Goal: Task Accomplishment & Management: Complete application form

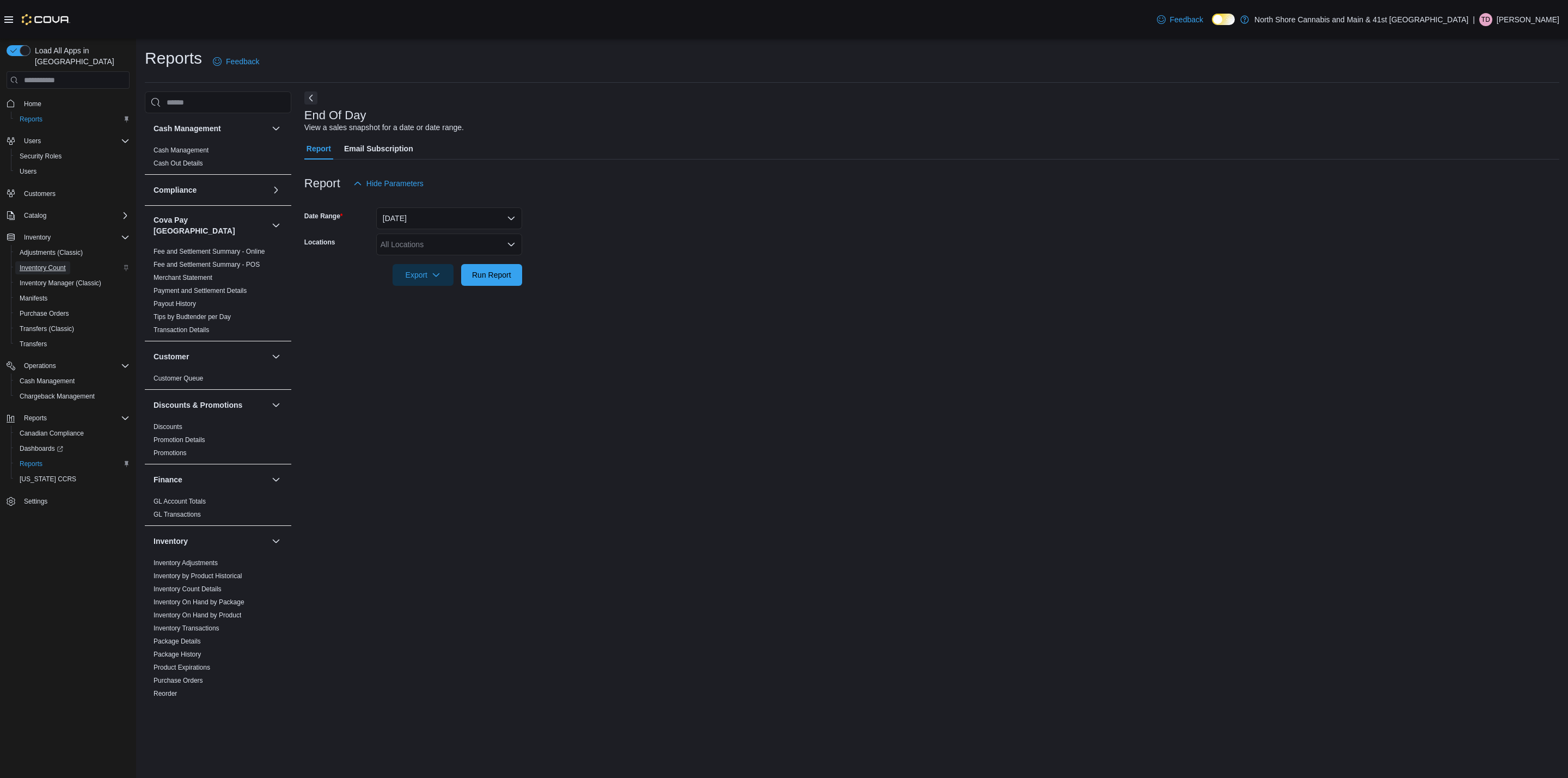
click at [61, 263] on span "Inventory Count" at bounding box center [42, 267] width 46 height 8
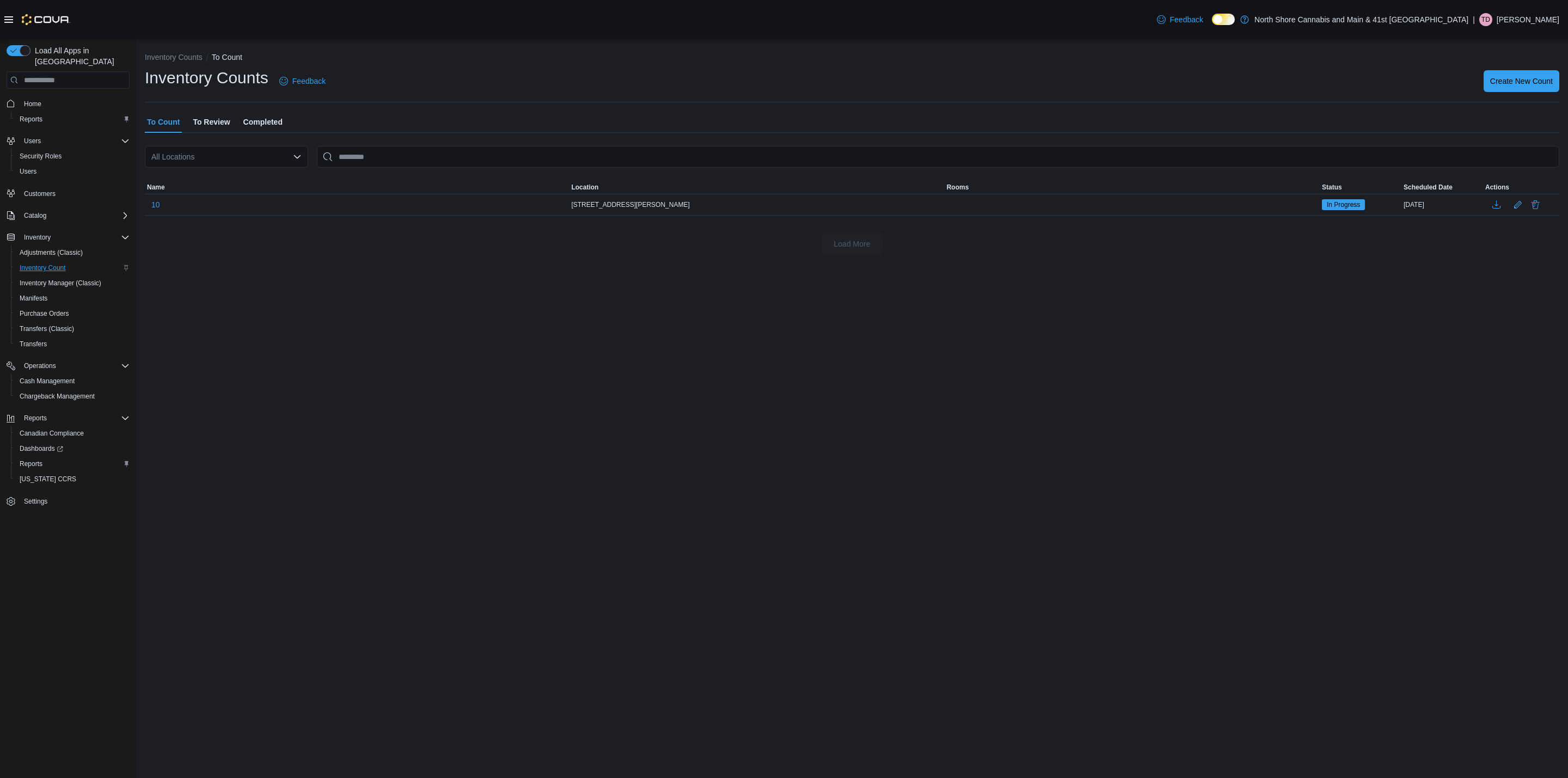
click at [245, 154] on div "All Locations" at bounding box center [226, 157] width 163 height 22
click at [240, 203] on div "[STREET_ADDRESS]" at bounding box center [233, 207] width 138 height 11
click at [1542, 71] on span "Create New Count" at bounding box center [1521, 81] width 62 height 22
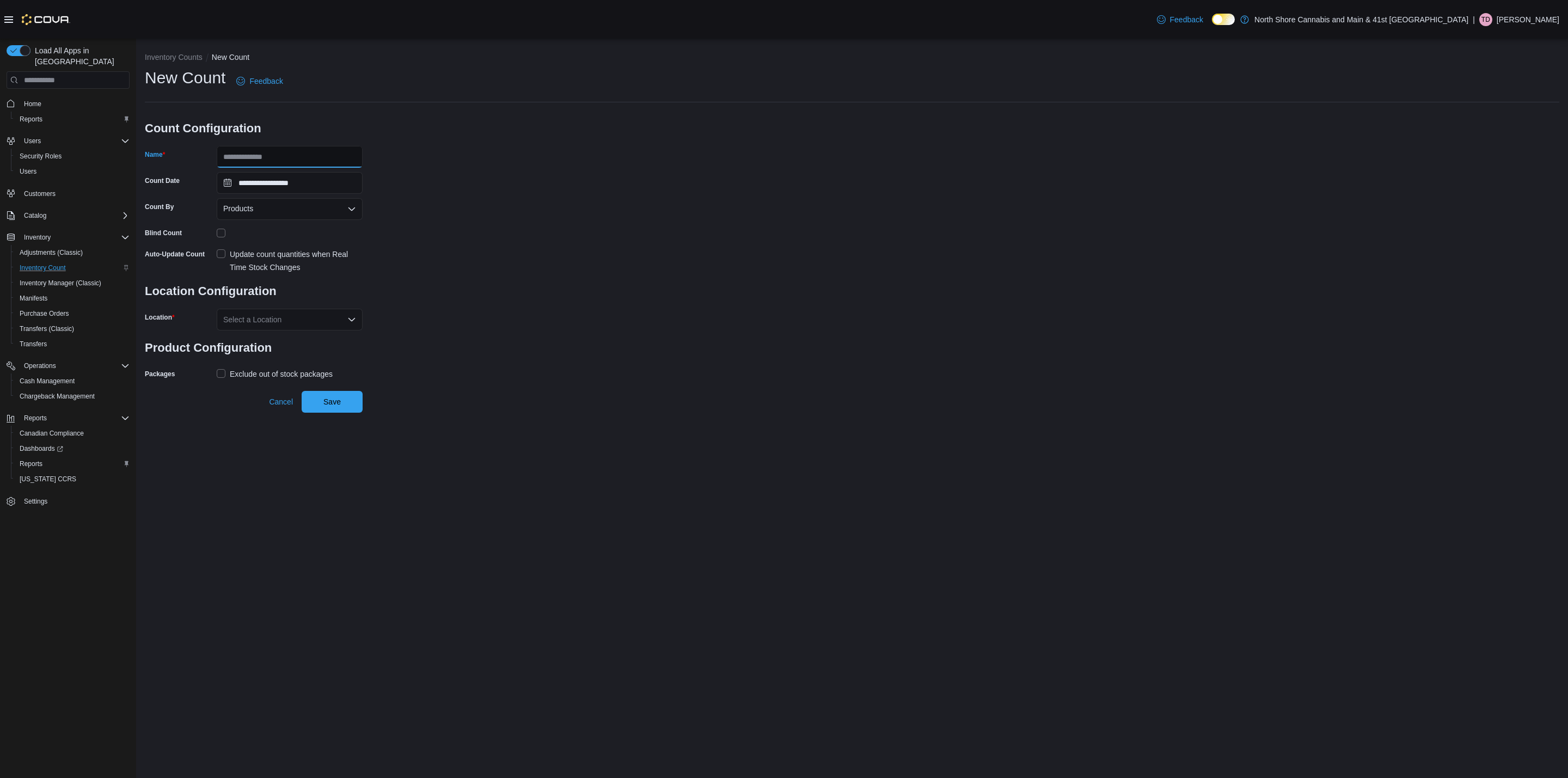
click at [329, 159] on input "Name" at bounding box center [289, 157] width 146 height 22
type input "*"
type input "**********"
click at [263, 213] on div "Products" at bounding box center [289, 209] width 146 height 22
click at [265, 239] on span "Classifications" at bounding box center [296, 243] width 120 height 11
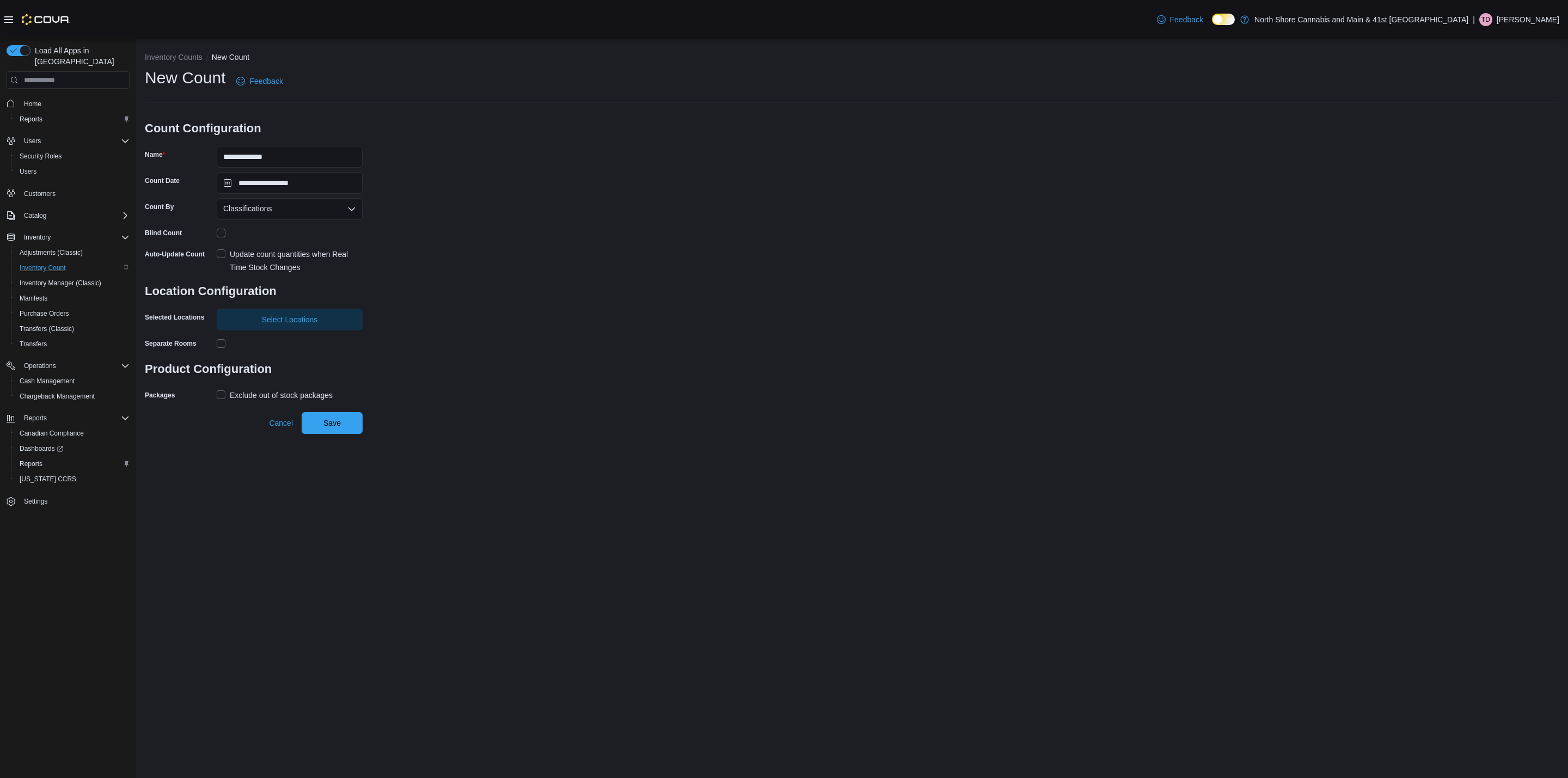
click at [220, 250] on label "Update count quantities when Real Time Stock Changes" at bounding box center [289, 261] width 146 height 26
click at [276, 321] on span "Select Locations" at bounding box center [290, 319] width 56 height 11
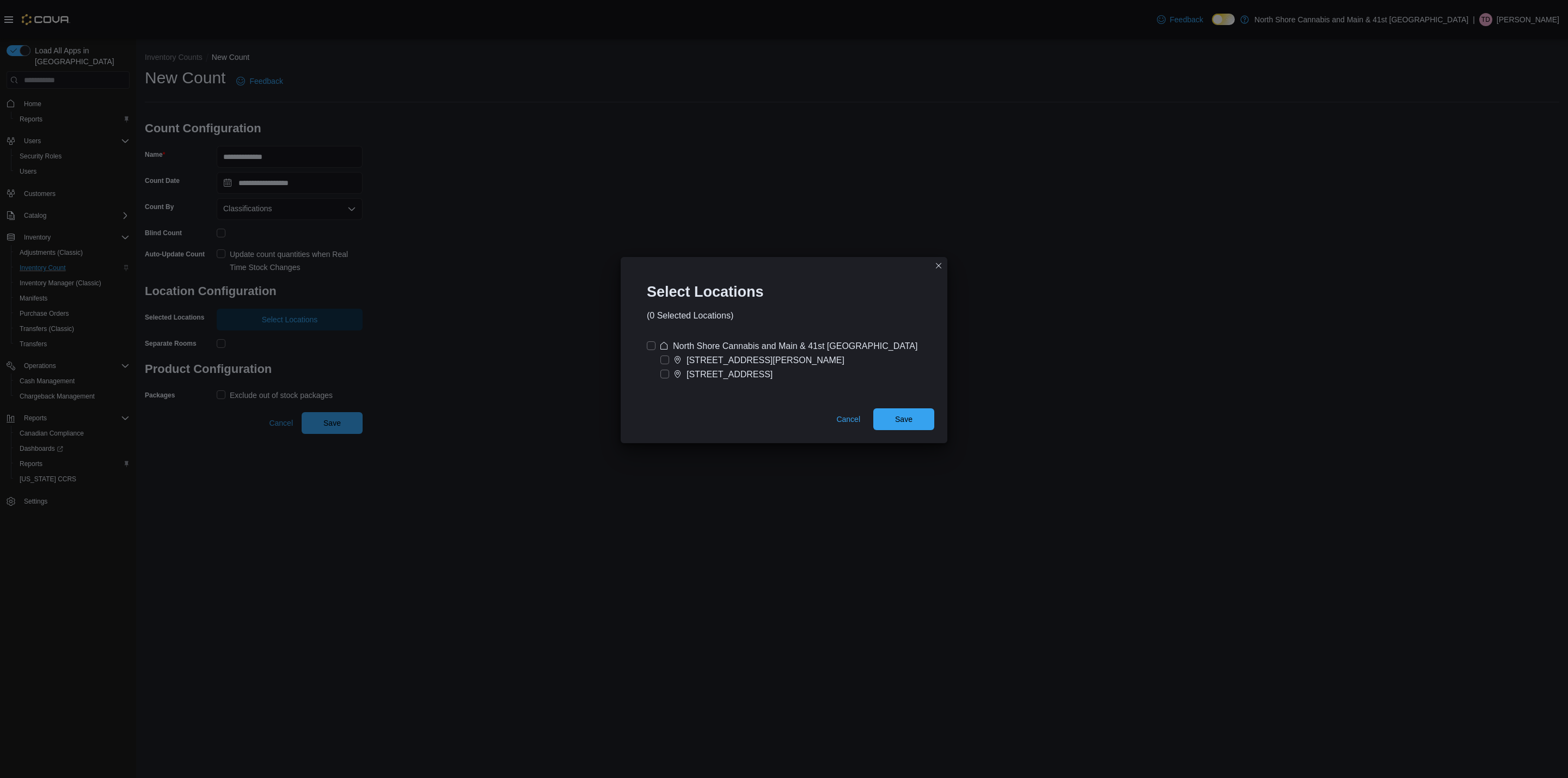
click at [705, 380] on div "[STREET_ADDRESS]" at bounding box center [730, 374] width 86 height 13
drag, startPoint x: 907, startPoint y: 417, endPoint x: 798, endPoint y: 428, distance: 109.6
click at [888, 420] on span "Save" at bounding box center [903, 419] width 48 height 22
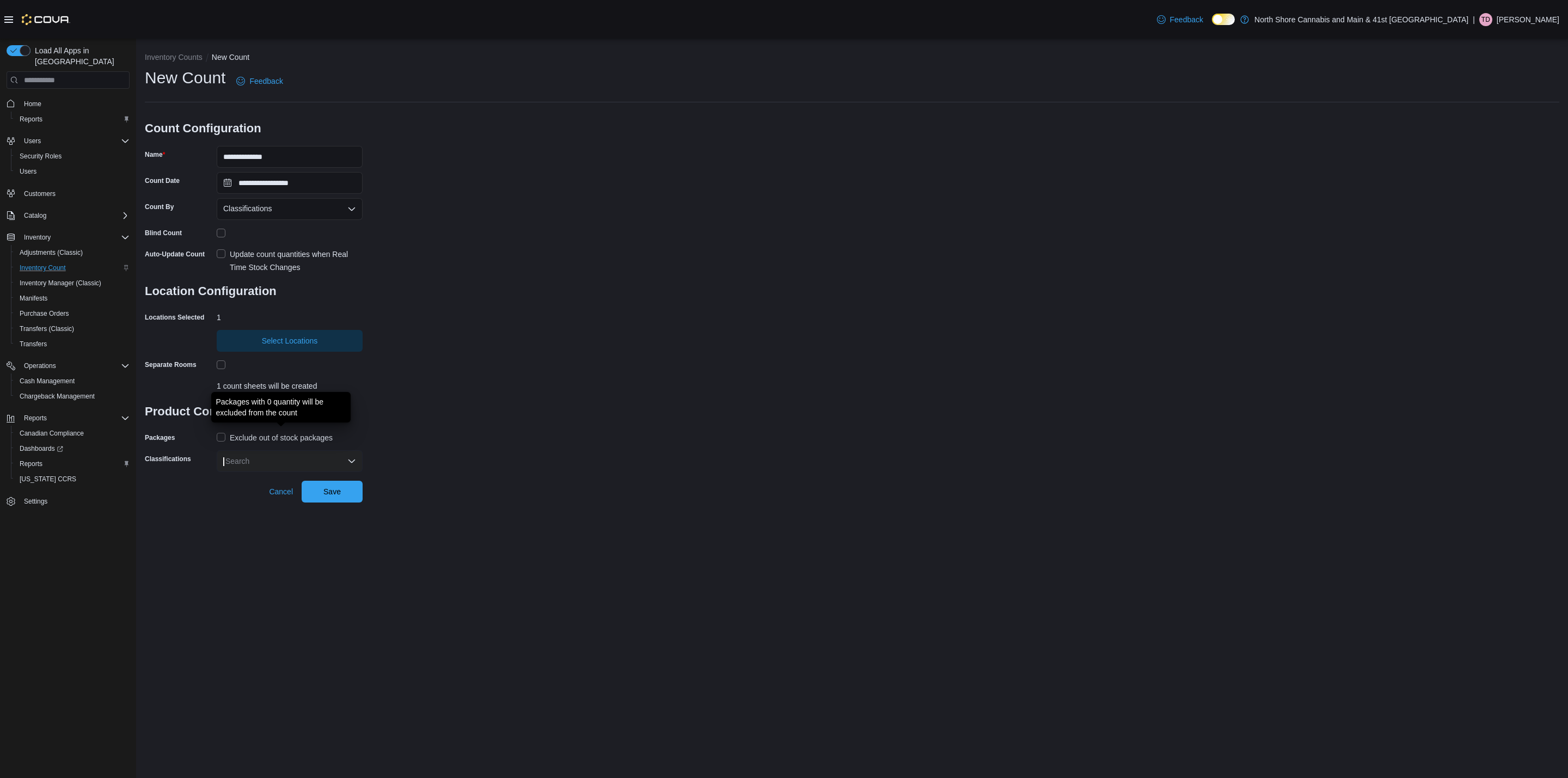
click at [244, 439] on div "Exclude out of stock packages" at bounding box center [282, 438] width 103 height 13
click at [286, 349] on span "Select Locations" at bounding box center [289, 340] width 133 height 22
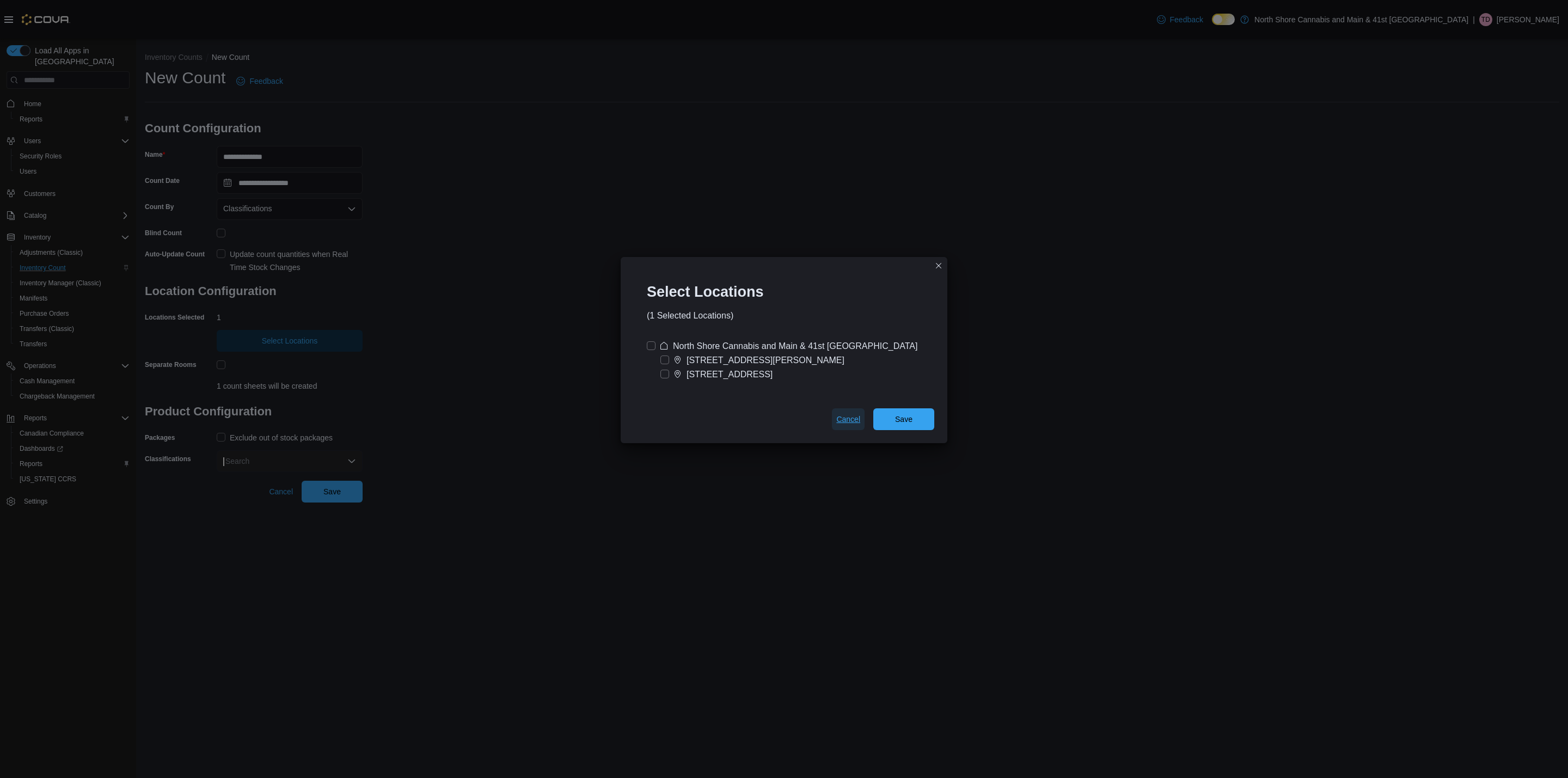
drag, startPoint x: 846, startPoint y: 417, endPoint x: 829, endPoint y: 419, distance: 17.1
click at [829, 419] on div "Cancel Save" at bounding box center [784, 421] width 326 height 43
click at [907, 420] on span "Save" at bounding box center [903, 419] width 17 height 11
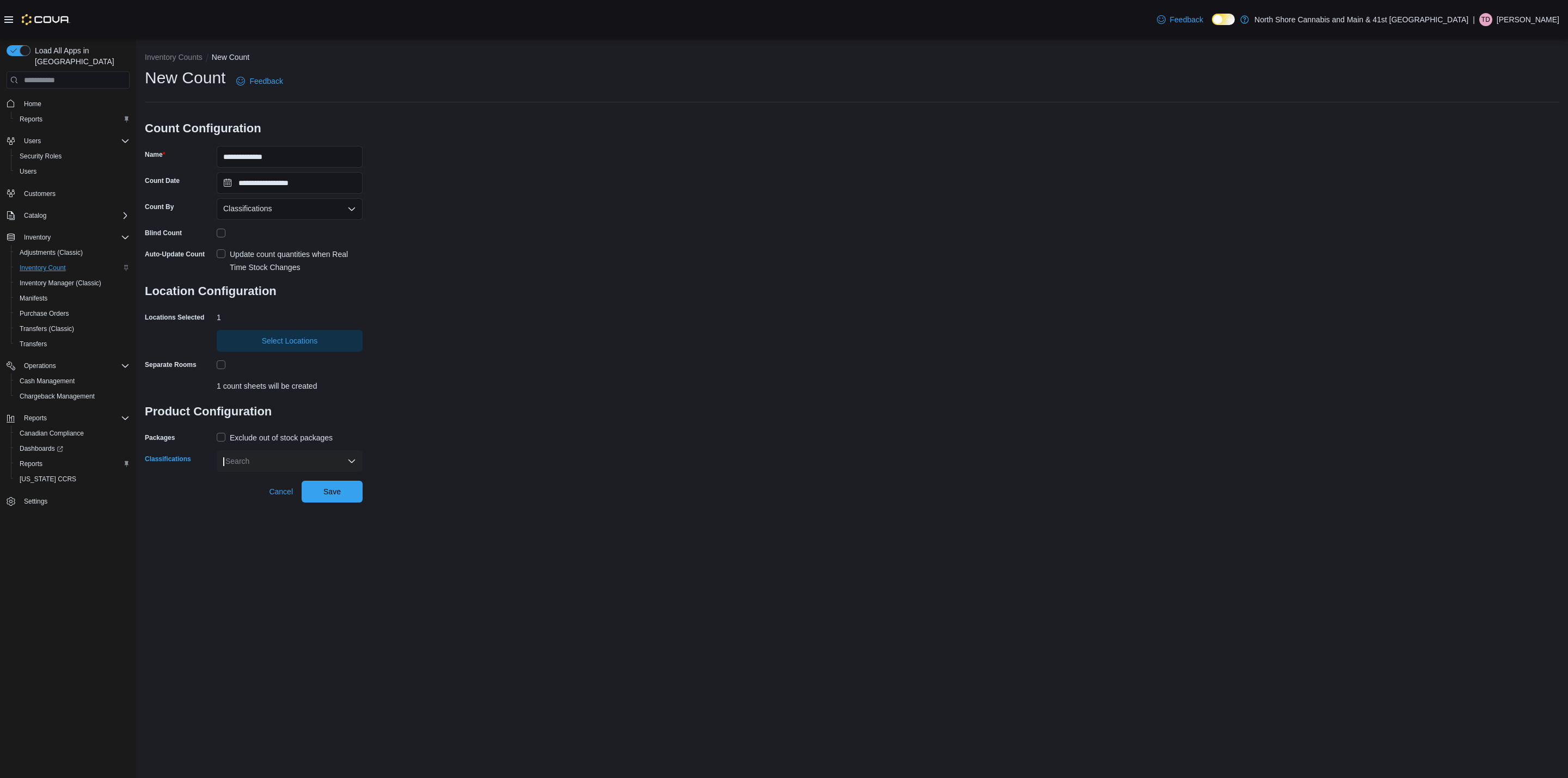
click at [311, 462] on div "Search" at bounding box center [289, 461] width 146 height 22
click at [290, 600] on li "Pre-Roll" at bounding box center [289, 604] width 146 height 18
drag, startPoint x: 556, startPoint y: 477, endPoint x: 451, endPoint y: 501, distance: 107.7
click at [554, 477] on div "**********" at bounding box center [852, 260] width 1432 height 442
click at [349, 491] on span "Save" at bounding box center [332, 492] width 48 height 22
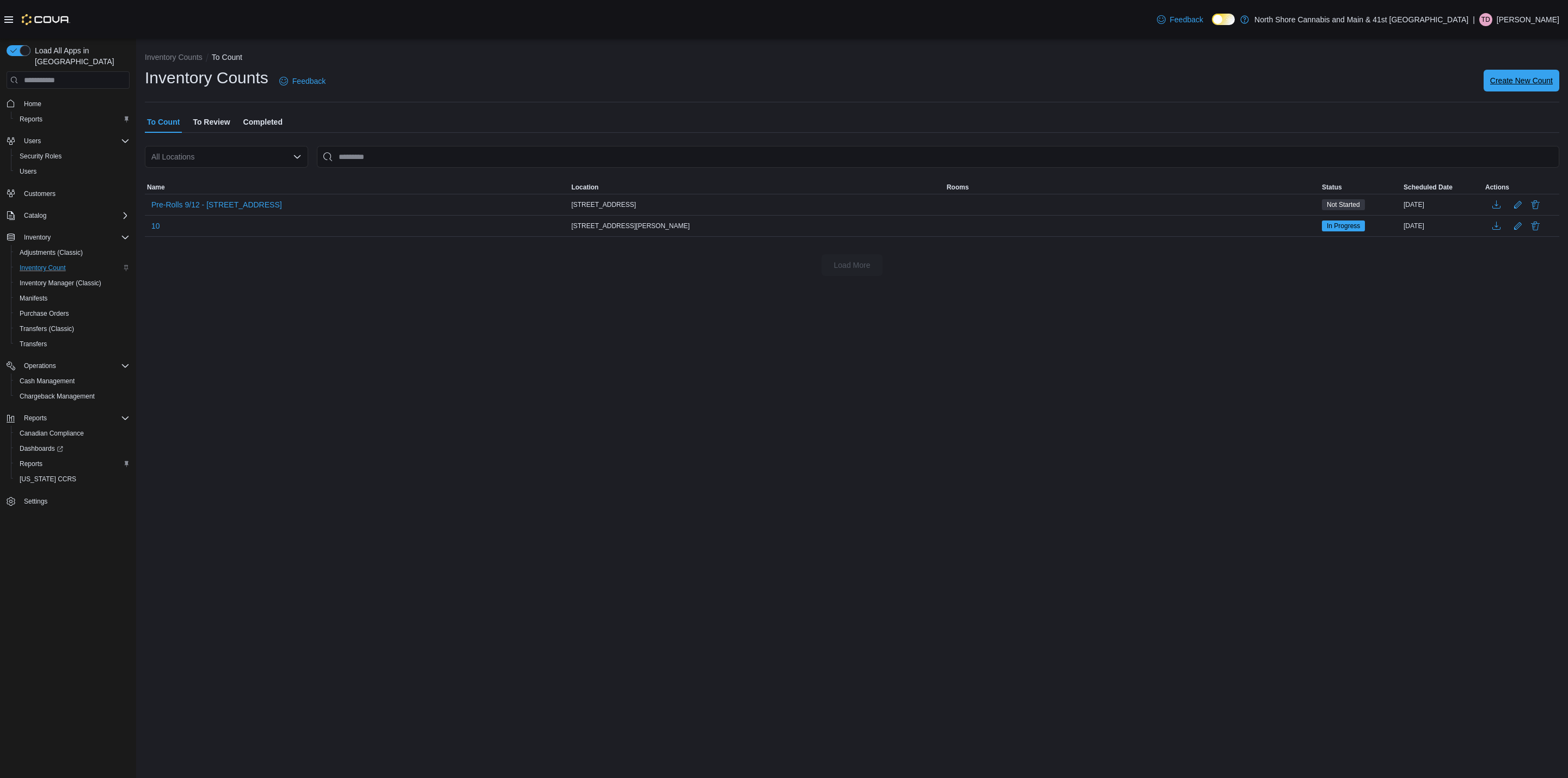
click at [1507, 83] on span "Create New Count" at bounding box center [1521, 81] width 62 height 11
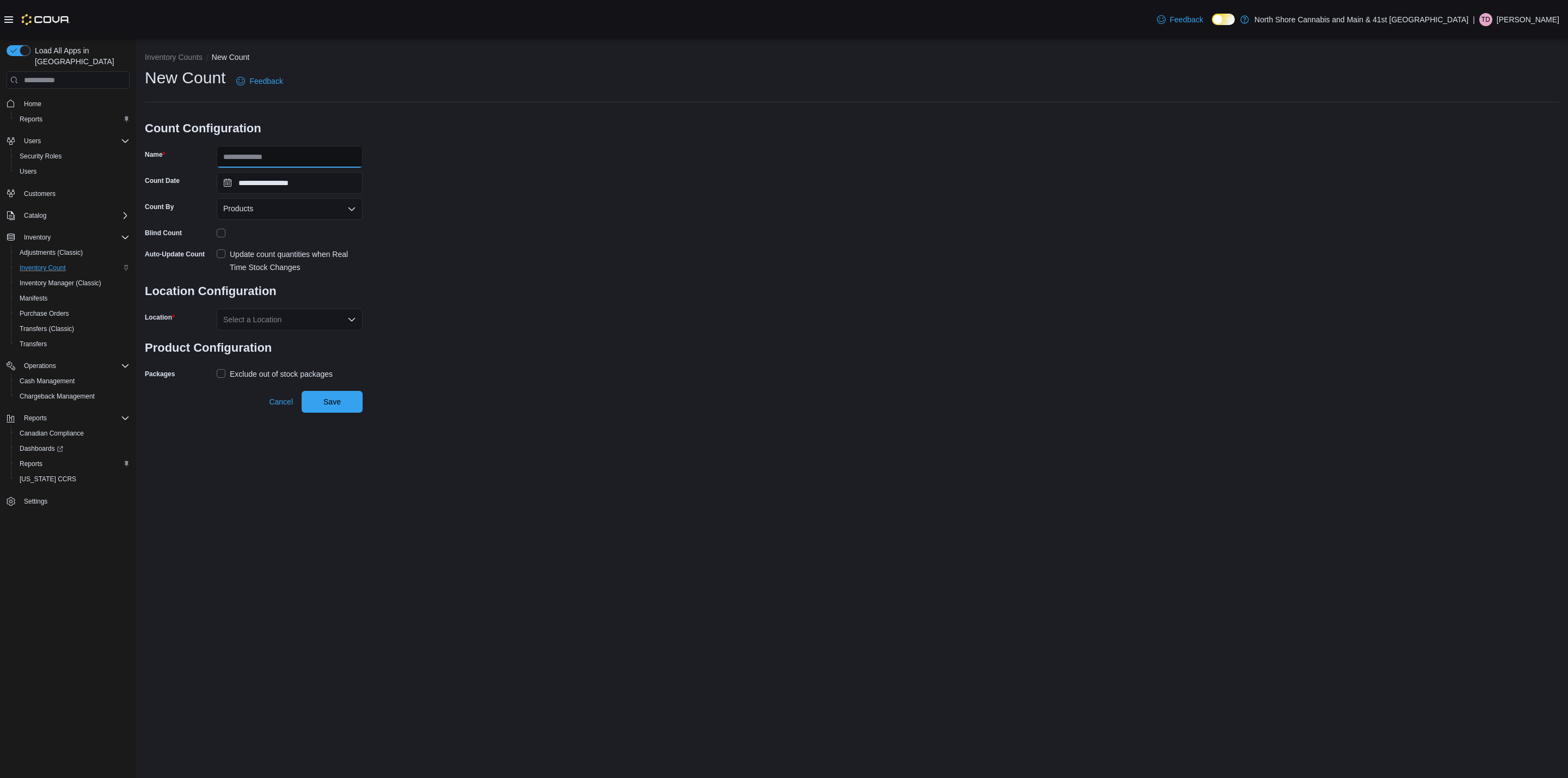
click at [248, 150] on input "Name" at bounding box center [289, 157] width 146 height 22
type input "**********"
click at [270, 211] on div "Products" at bounding box center [289, 209] width 146 height 22
click at [270, 239] on span "Classifications" at bounding box center [296, 243] width 120 height 11
click at [222, 250] on label "Update count quantities when Real Time Stock Changes" at bounding box center [289, 261] width 146 height 26
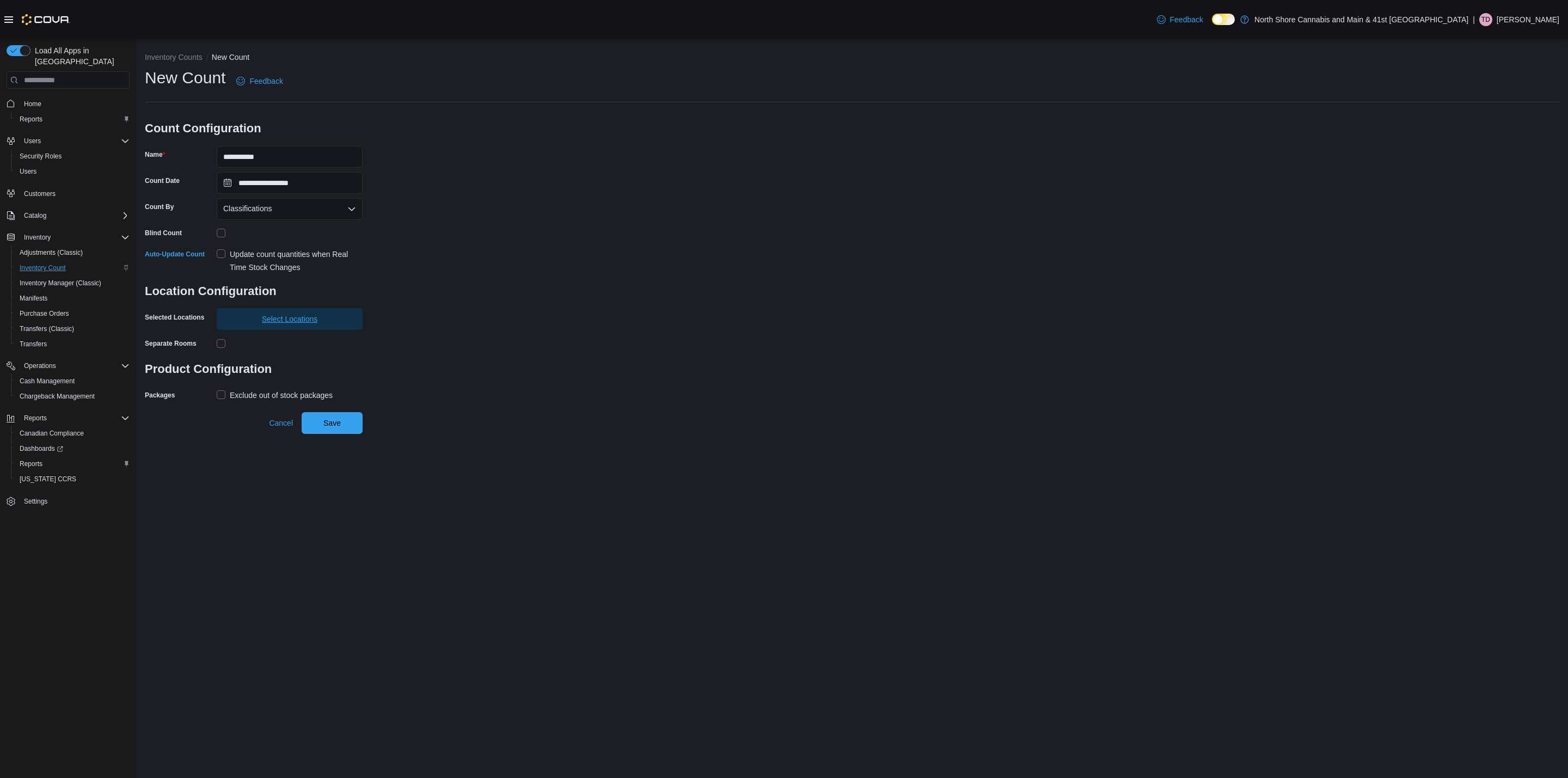
click at [252, 312] on span "Select Locations" at bounding box center [289, 319] width 133 height 22
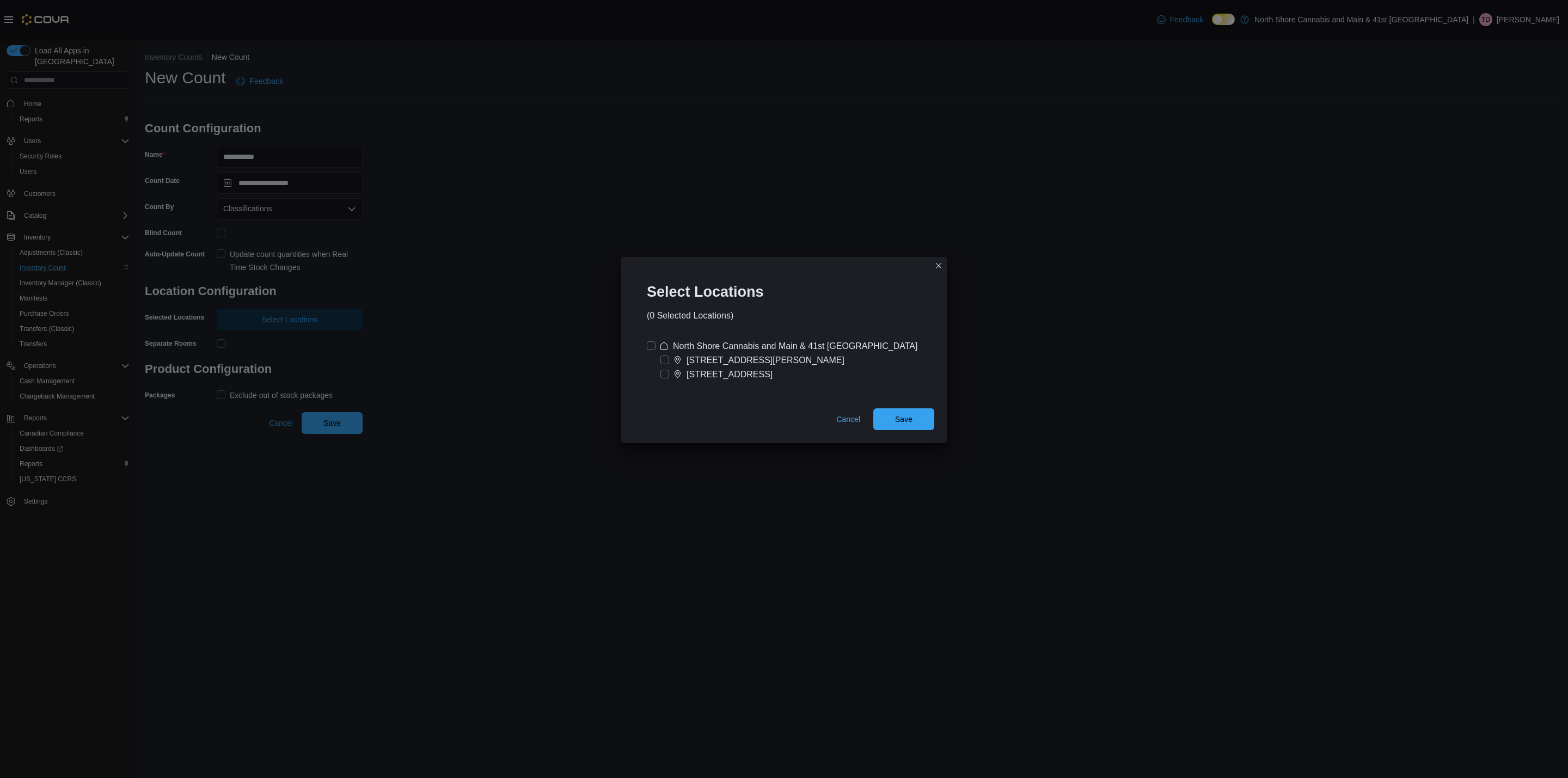
click at [727, 374] on div "[STREET_ADDRESS]" at bounding box center [730, 374] width 86 height 13
drag, startPoint x: 905, startPoint y: 418, endPoint x: 801, endPoint y: 426, distance: 104.3
click at [905, 418] on span "Save" at bounding box center [903, 419] width 17 height 11
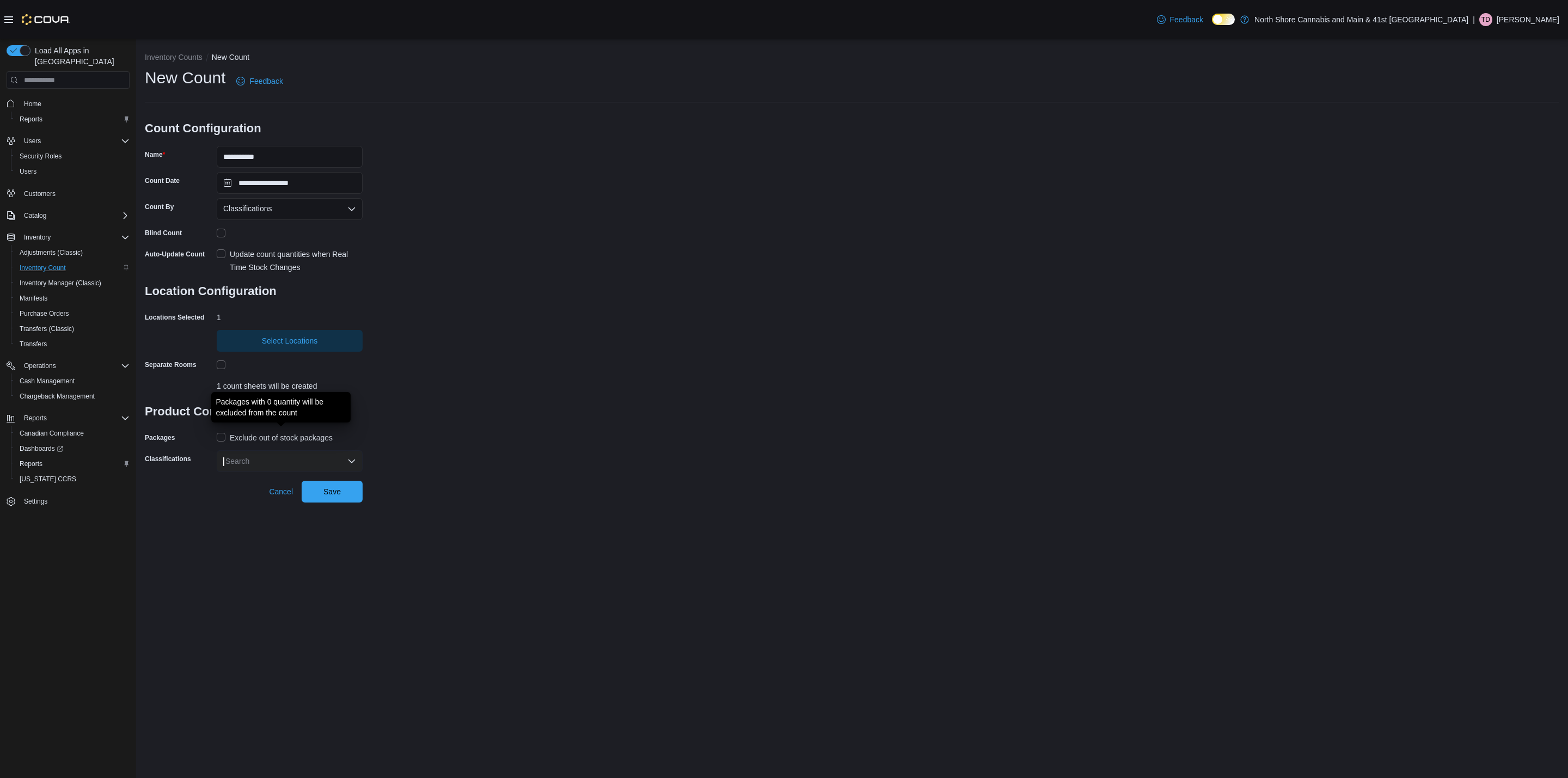
click at [271, 437] on div "Exclude out of stock packages" at bounding box center [282, 438] width 103 height 13
click at [307, 458] on div "Search" at bounding box center [289, 461] width 146 height 22
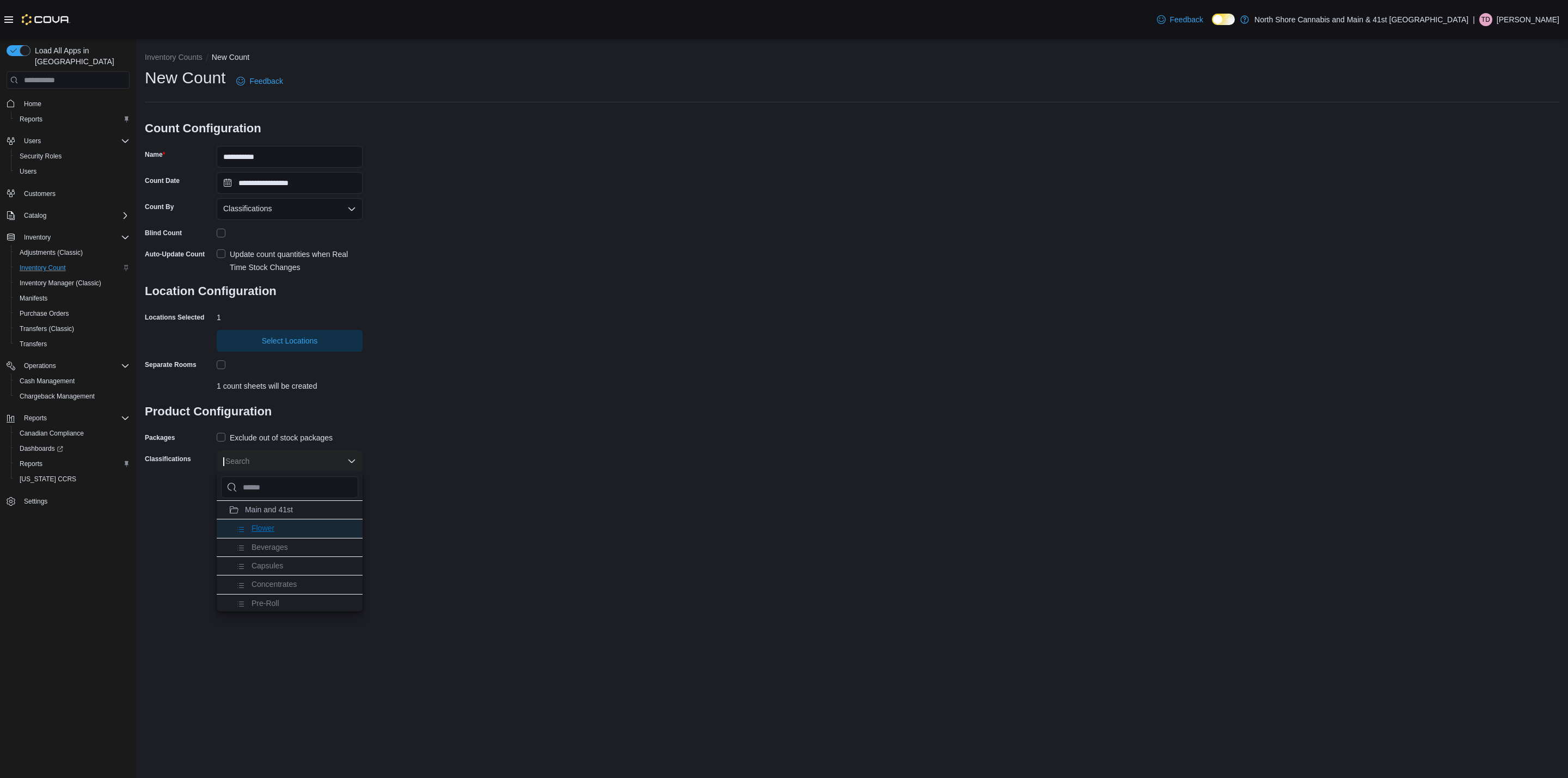
click at [291, 525] on li "Flower" at bounding box center [289, 528] width 146 height 18
drag, startPoint x: 572, startPoint y: 455, endPoint x: 553, endPoint y: 461, distance: 19.9
click at [569, 455] on div "**********" at bounding box center [852, 270] width 1415 height 406
click at [345, 495] on span "Save" at bounding box center [332, 492] width 48 height 22
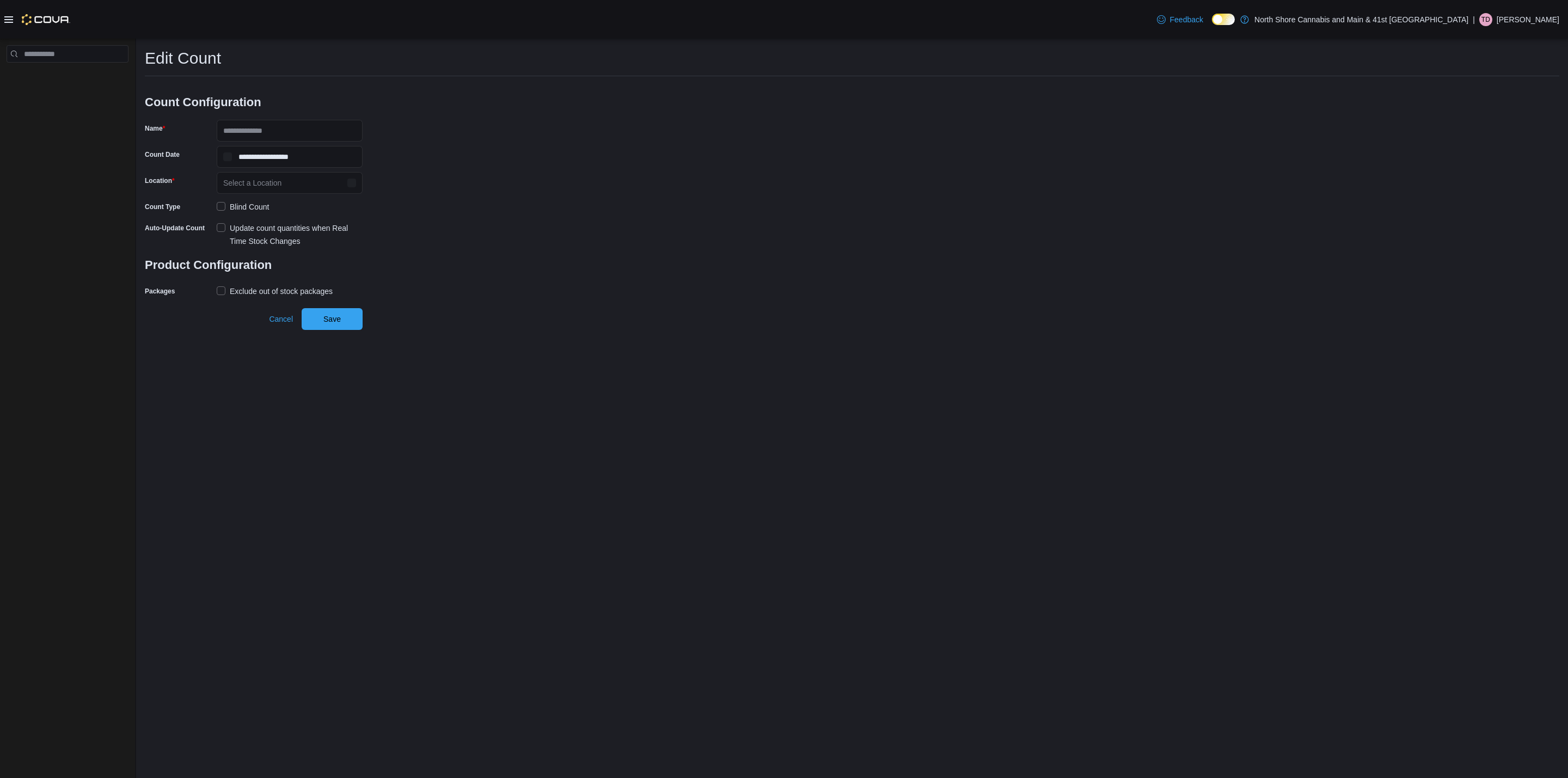
type input "**********"
